Goal: Task Accomplishment & Management: Manage account settings

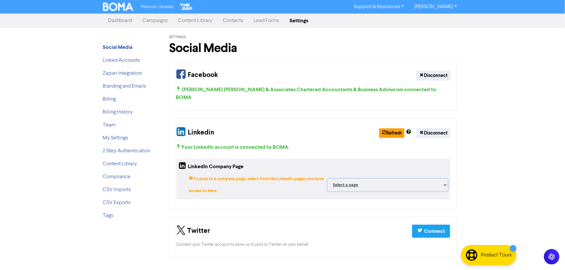
click at [429, 179] on select "Select a page [PERSON_NAME] [PERSON_NAME] & Associates Limited ;" at bounding box center [387, 185] width 120 height 12
select select "17889458"
click at [349, 179] on select "Select a page [PERSON_NAME] [PERSON_NAME] & Associates Limited ;" at bounding box center [387, 185] width 120 height 12
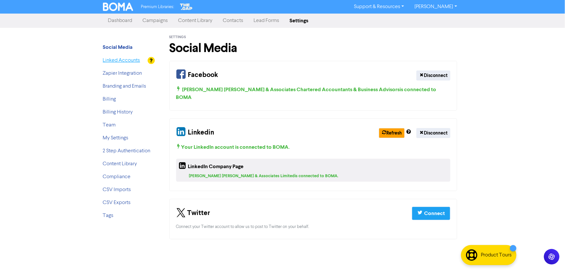
click at [138, 61] on link "Linked Accounts" at bounding box center [121, 60] width 37 height 5
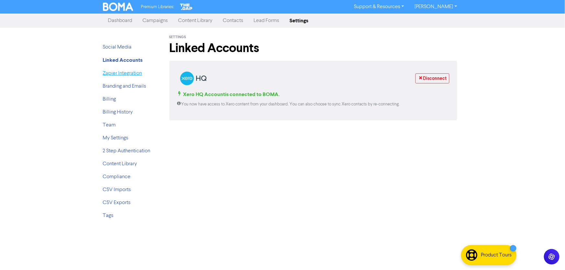
click at [113, 72] on link "Zapier Integration" at bounding box center [122, 73] width 39 height 5
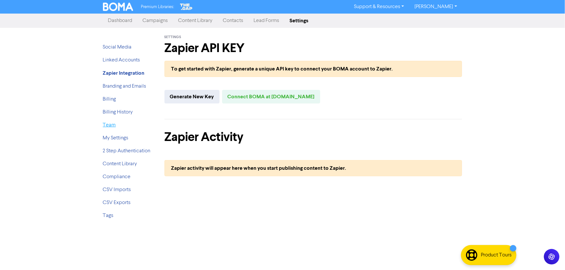
click at [109, 123] on link "Team" at bounding box center [109, 125] width 13 height 5
